Goal: Task Accomplishment & Management: Manage account settings

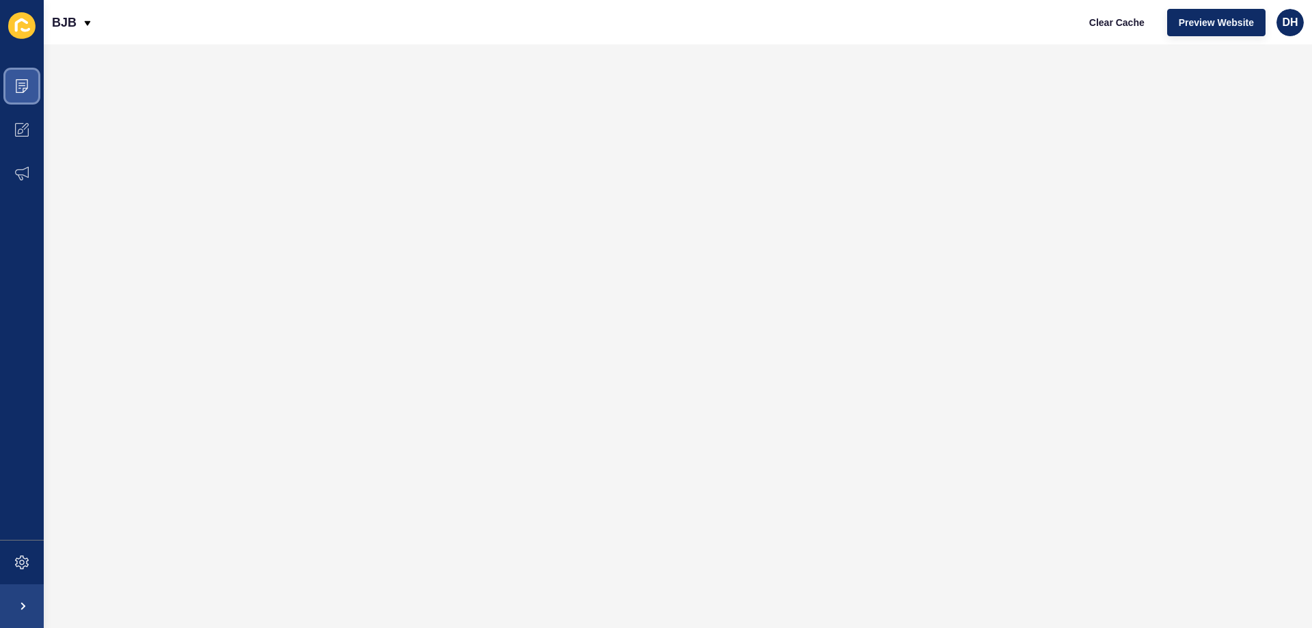
click at [23, 87] on icon at bounding box center [22, 86] width 14 height 14
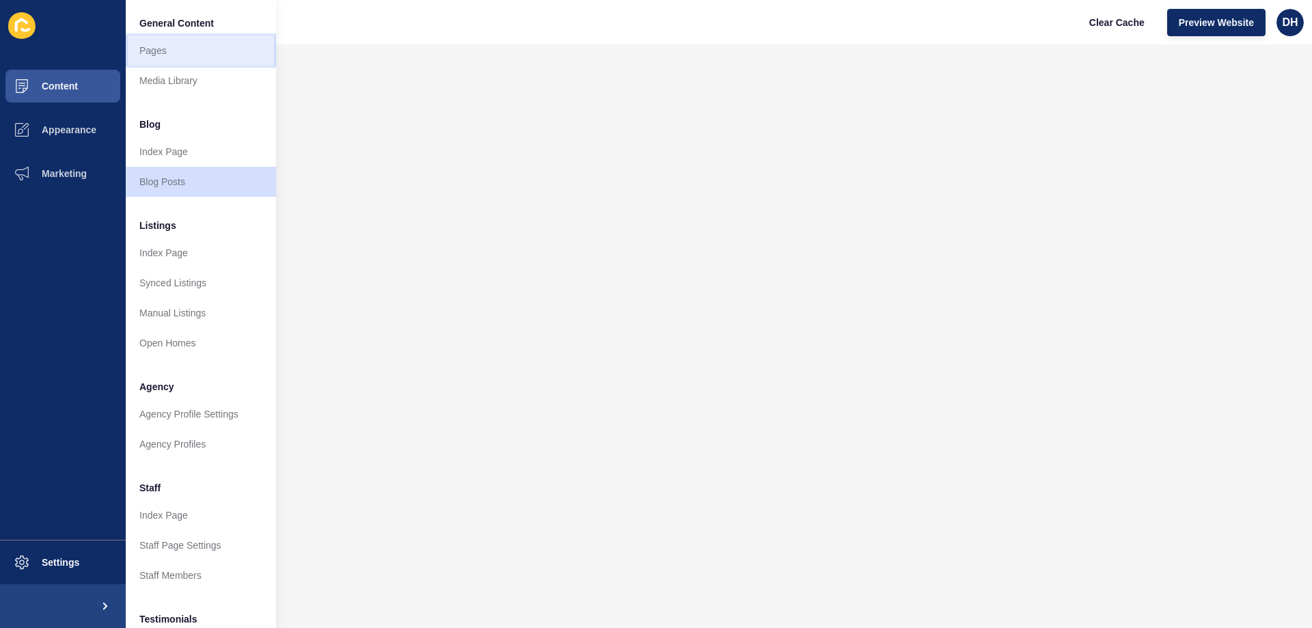
click at [153, 50] on link "Pages" at bounding box center [201, 51] width 150 height 30
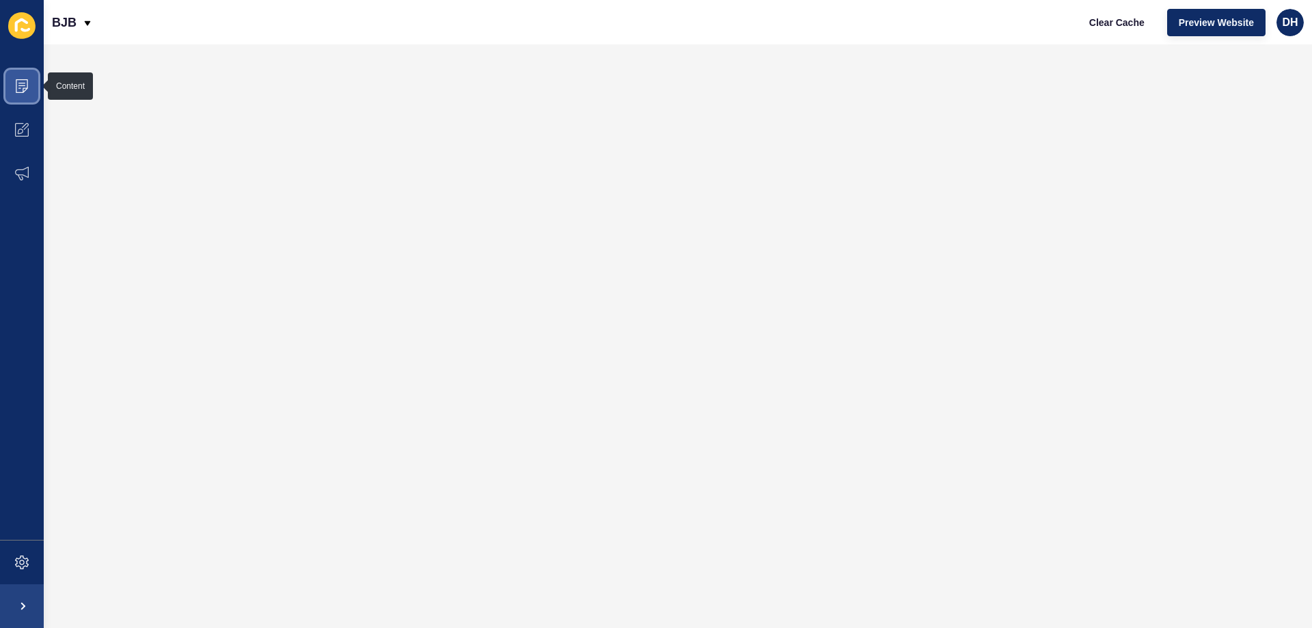
click at [27, 86] on icon at bounding box center [22, 86] width 14 height 14
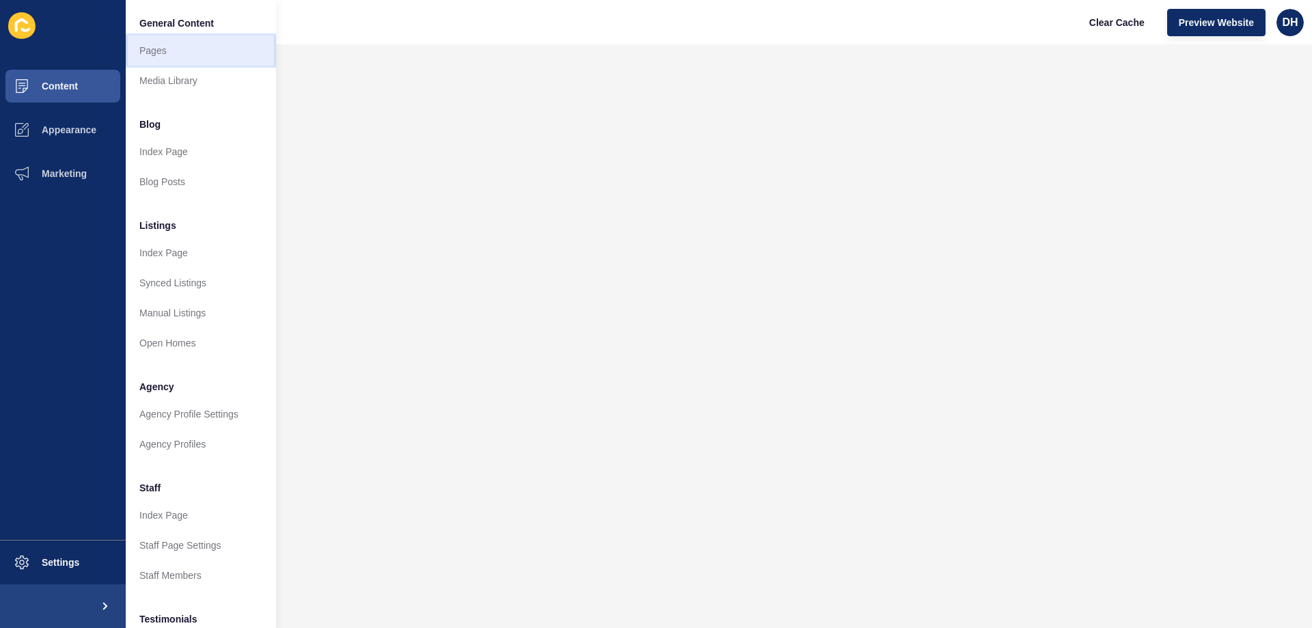
click at [147, 47] on link "Pages" at bounding box center [201, 51] width 150 height 30
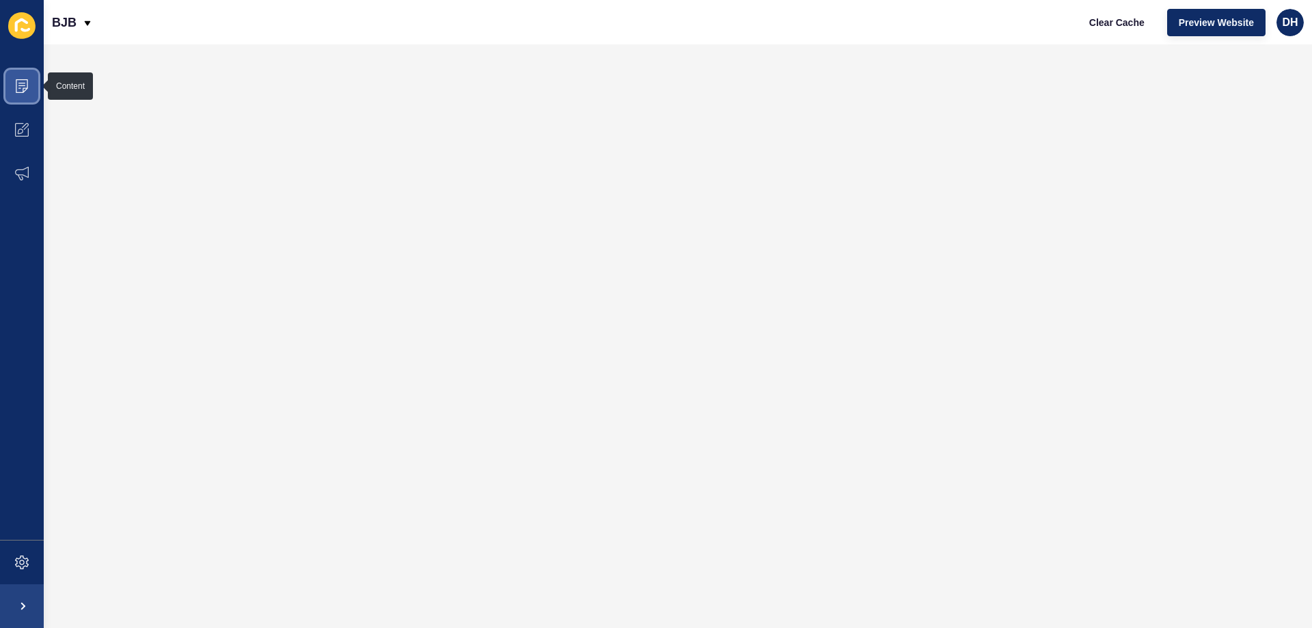
click at [22, 87] on icon at bounding box center [22, 86] width 14 height 14
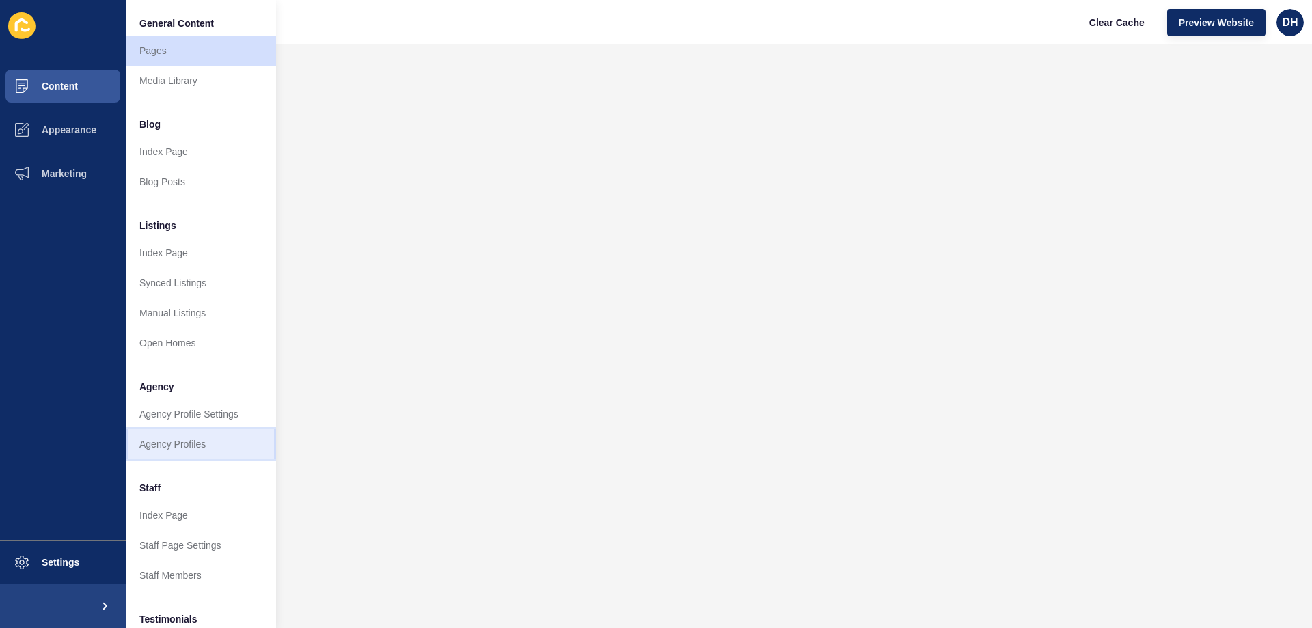
click at [176, 437] on link "Agency Profiles" at bounding box center [201, 444] width 150 height 30
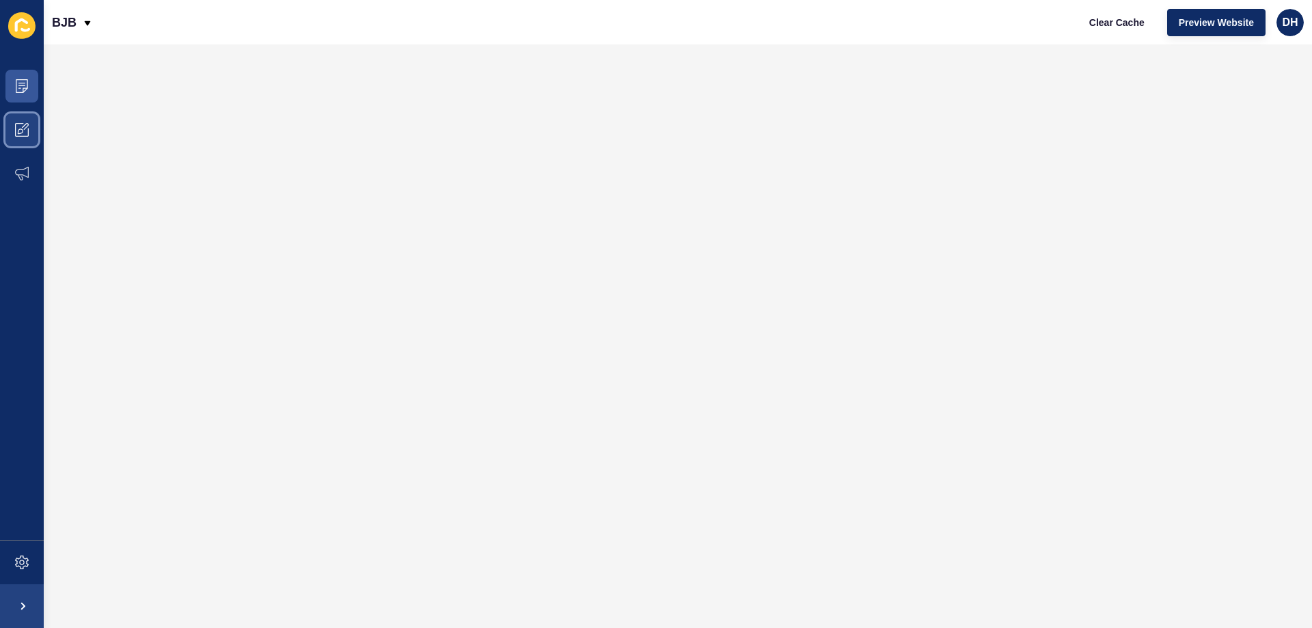
click at [28, 129] on icon at bounding box center [22, 130] width 14 height 14
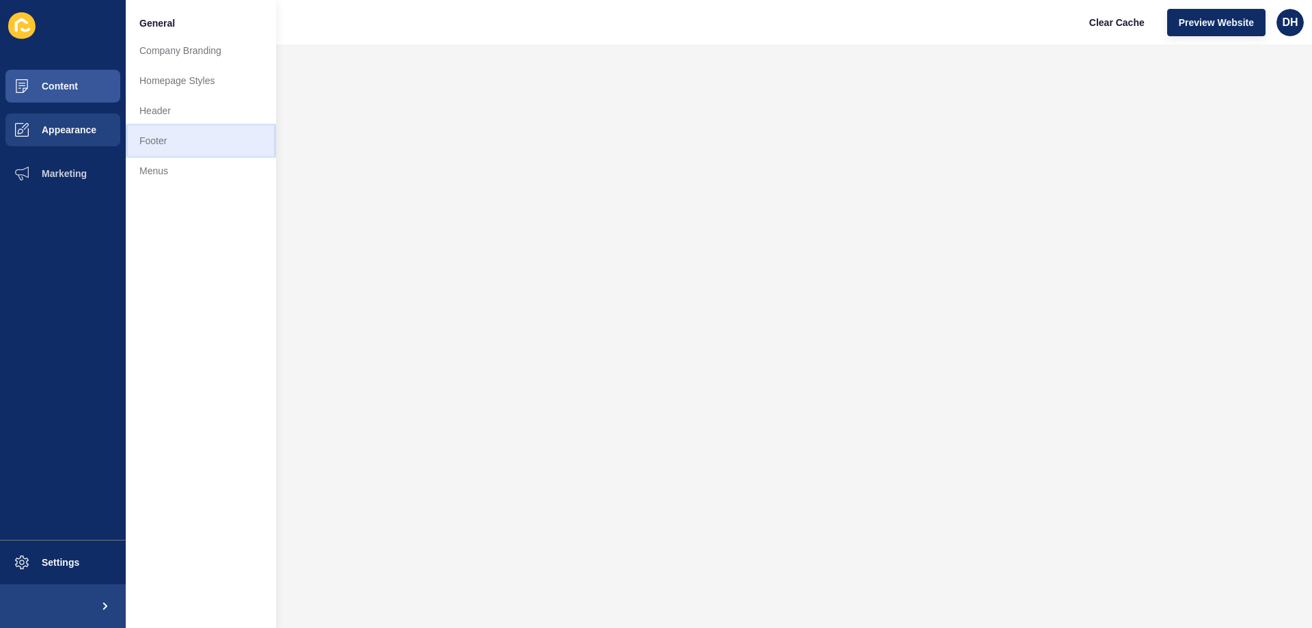
click at [144, 139] on link "Footer" at bounding box center [201, 141] width 150 height 30
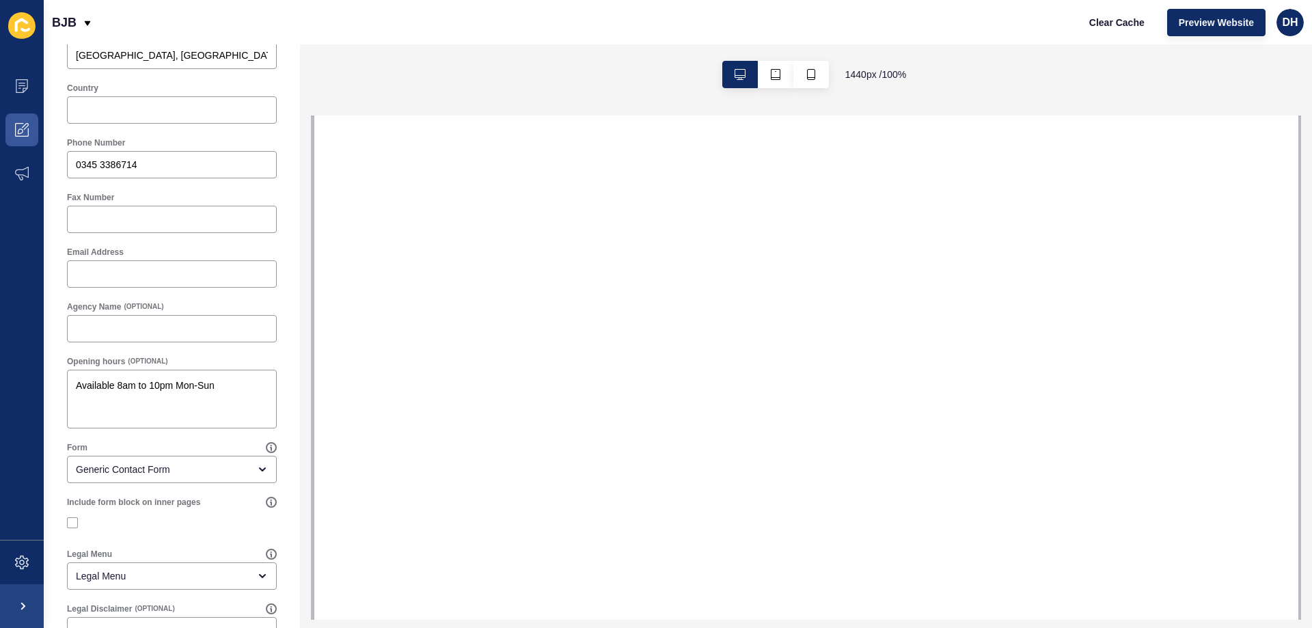
scroll to position [418, 0]
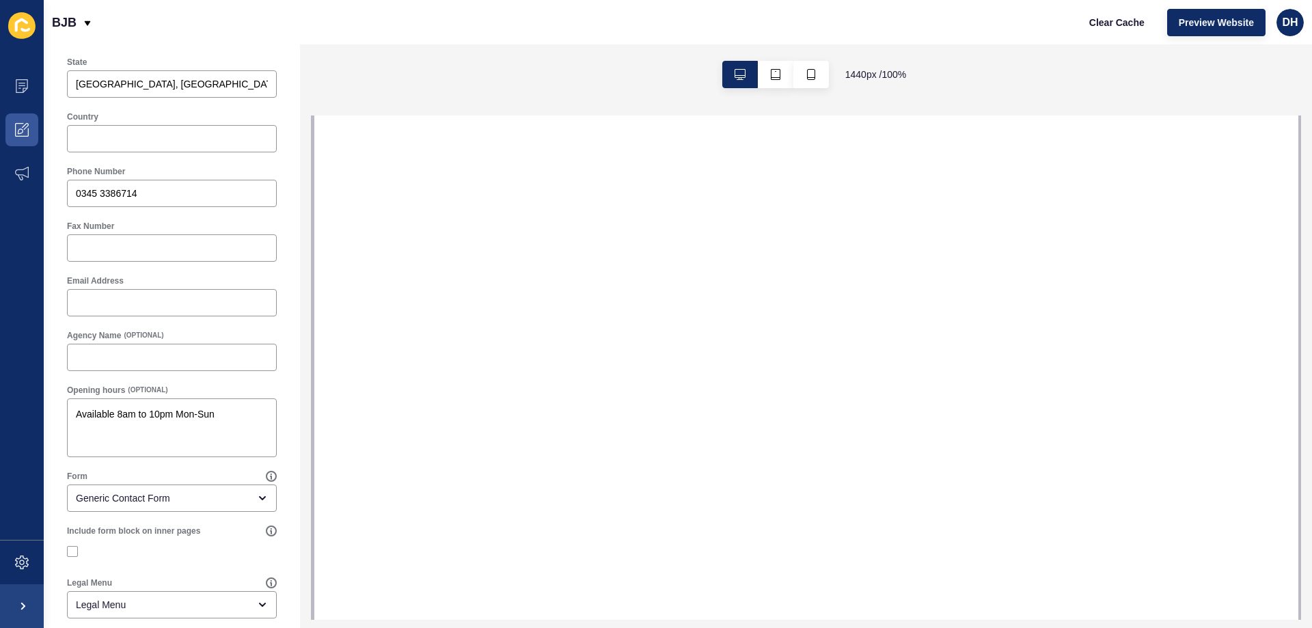
select select
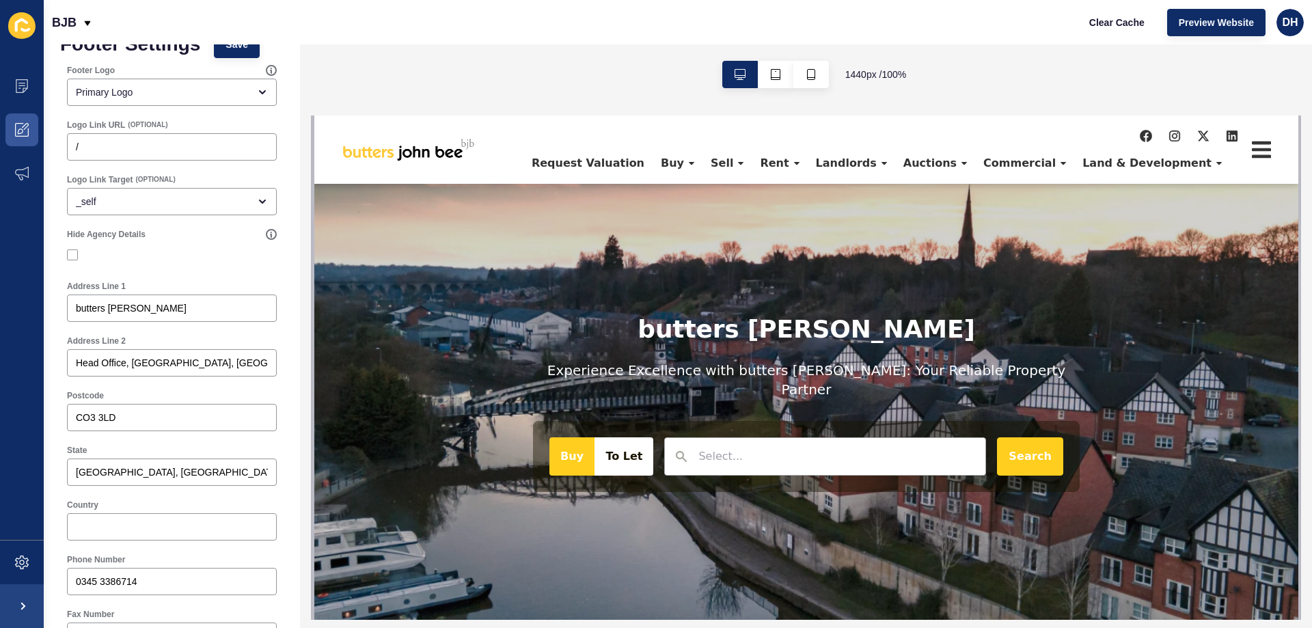
scroll to position [0, 0]
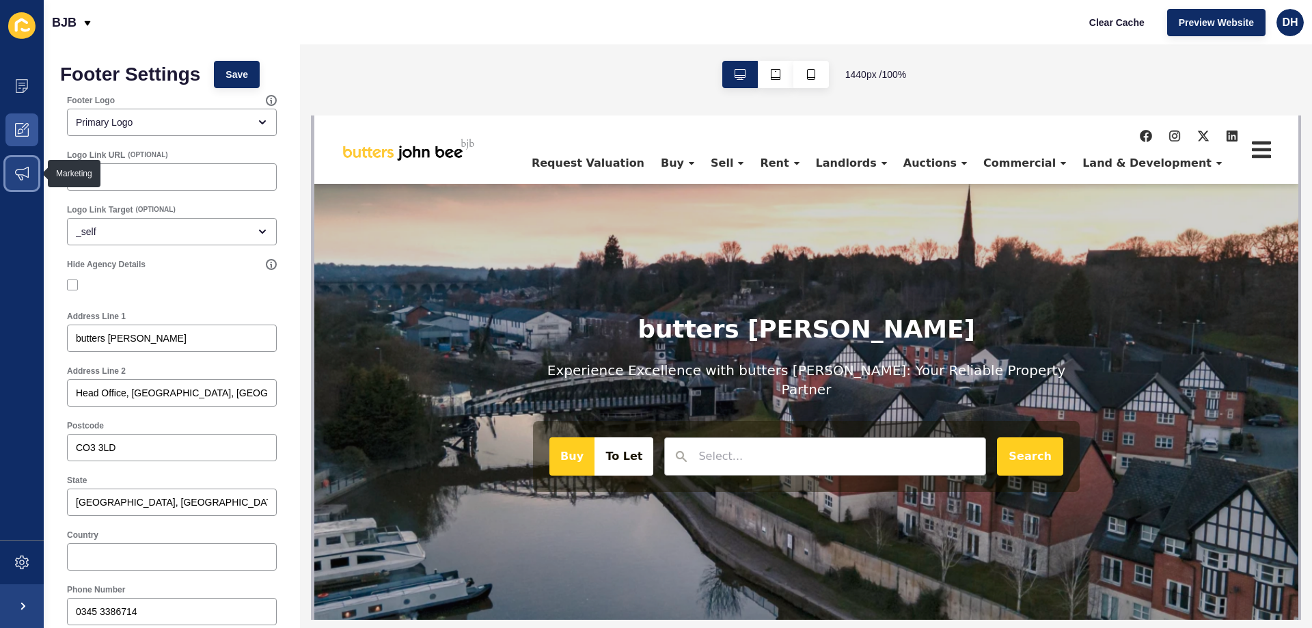
click at [26, 171] on icon at bounding box center [22, 174] width 14 height 14
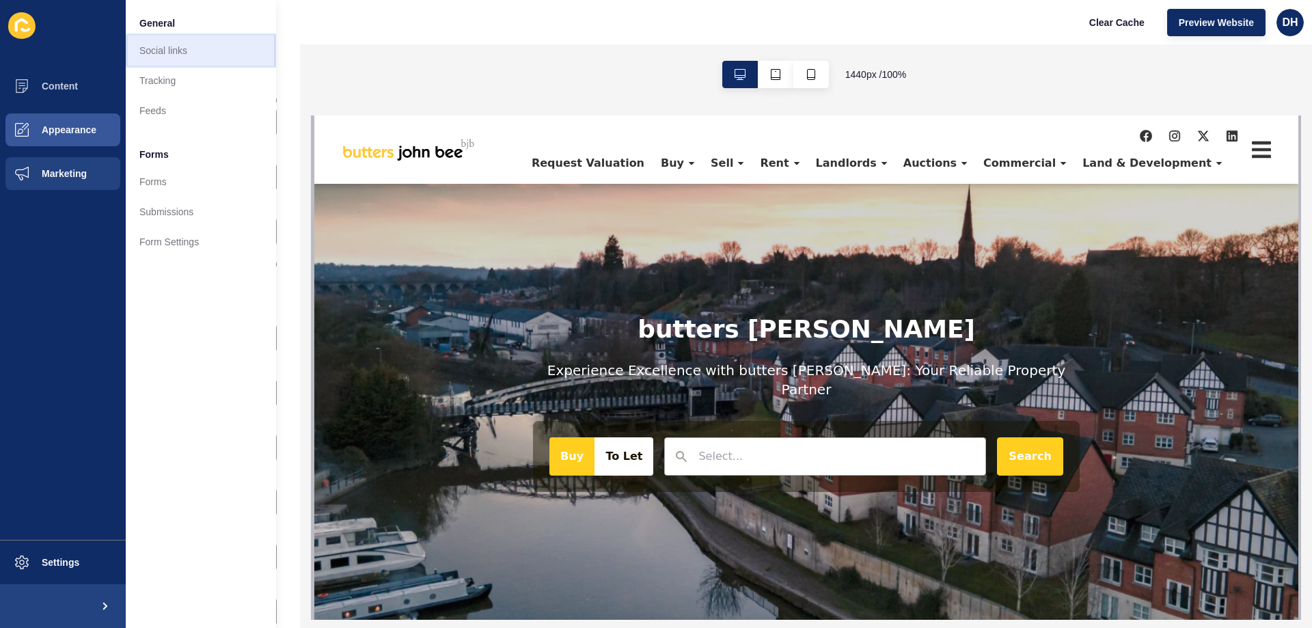
click at [170, 53] on link "Social links" at bounding box center [201, 51] width 150 height 30
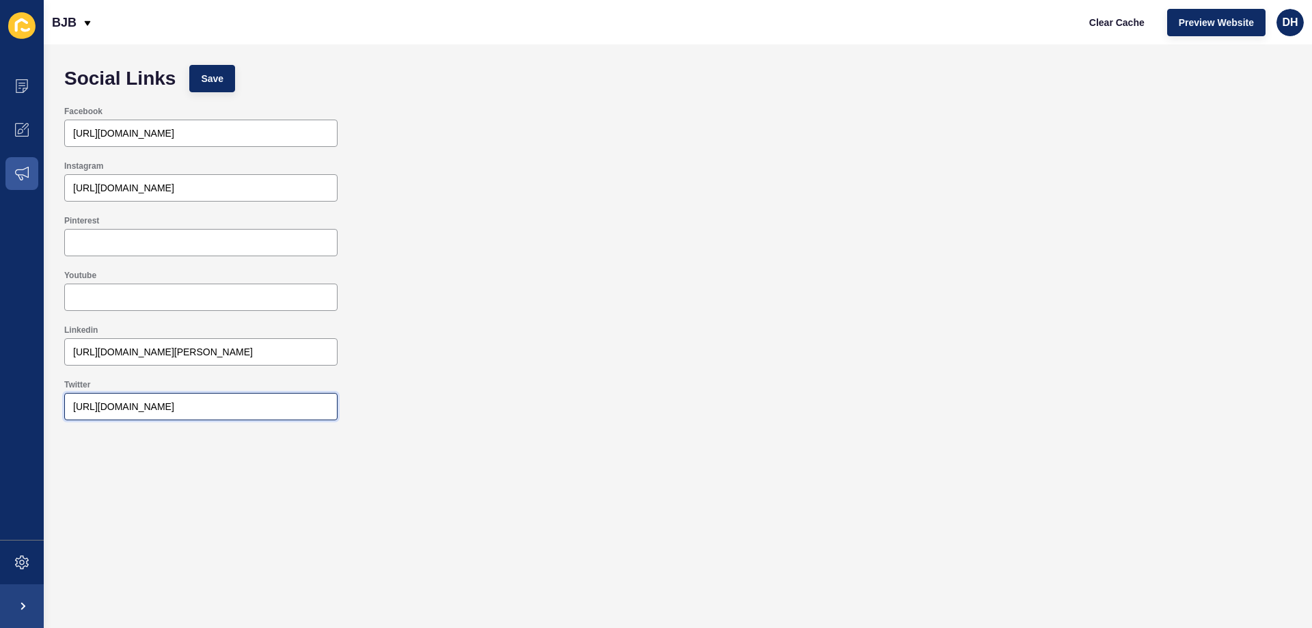
click at [161, 405] on input "[URL][DOMAIN_NAME]" at bounding box center [201, 407] width 256 height 14
click at [202, 73] on span "Save" at bounding box center [212, 79] width 23 height 14
